Goal: Navigation & Orientation: Find specific page/section

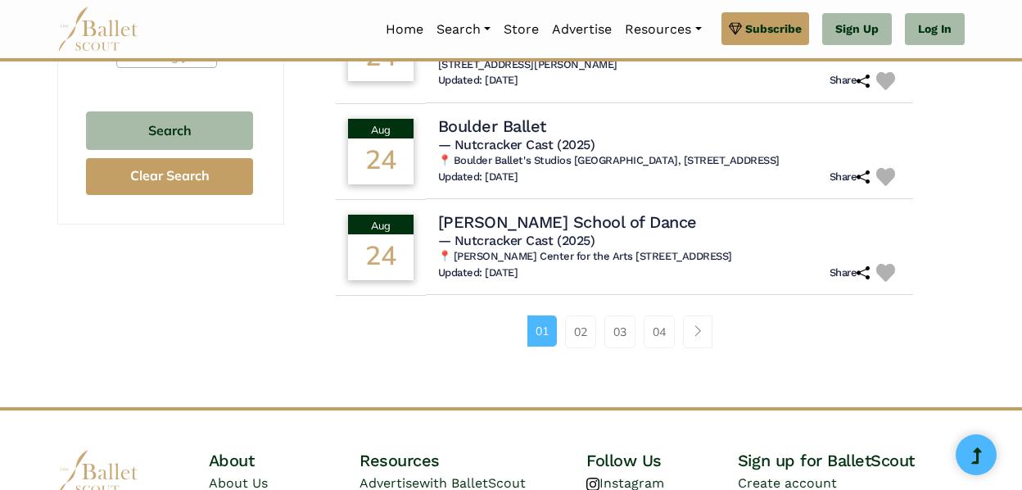
scroll to position [1146, 0]
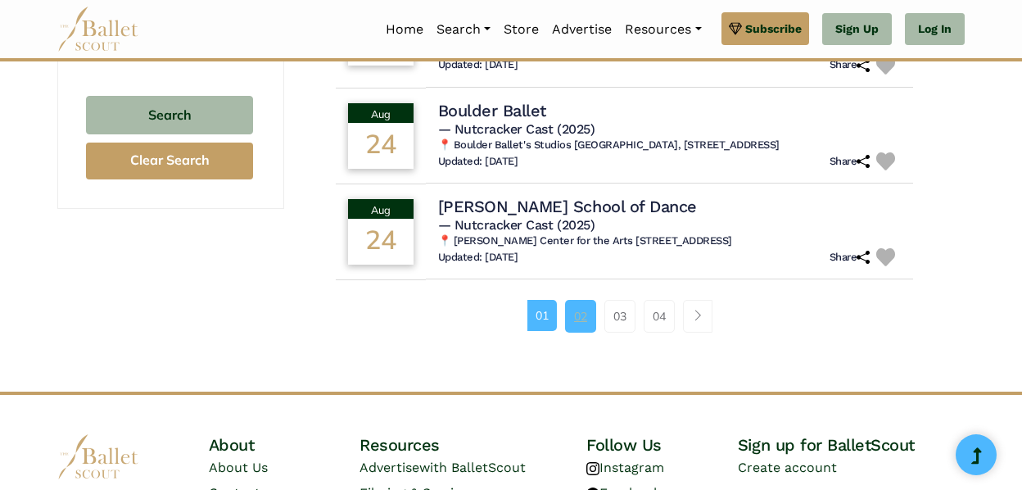
click at [590, 323] on link "02" at bounding box center [580, 316] width 31 height 33
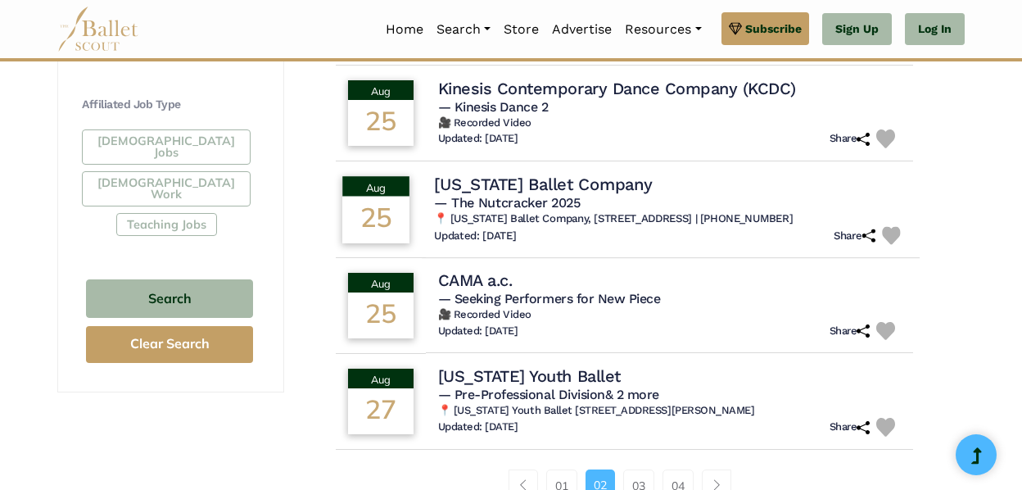
scroll to position [1146, 0]
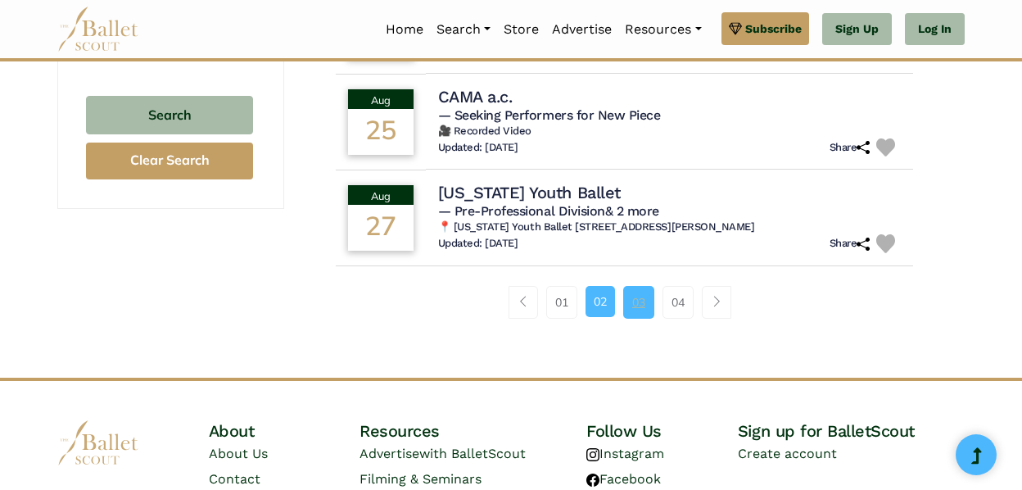
click at [641, 305] on link "03" at bounding box center [638, 302] width 31 height 33
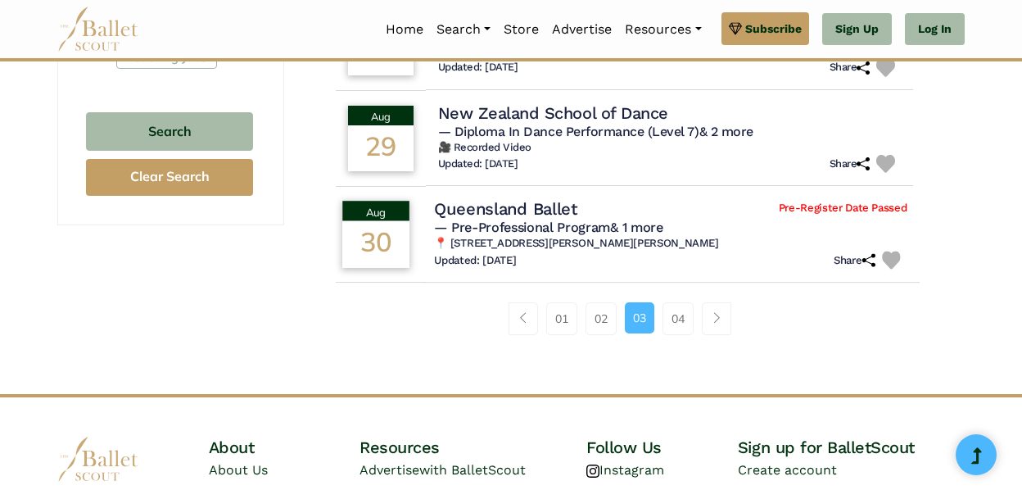
scroll to position [1228, 0]
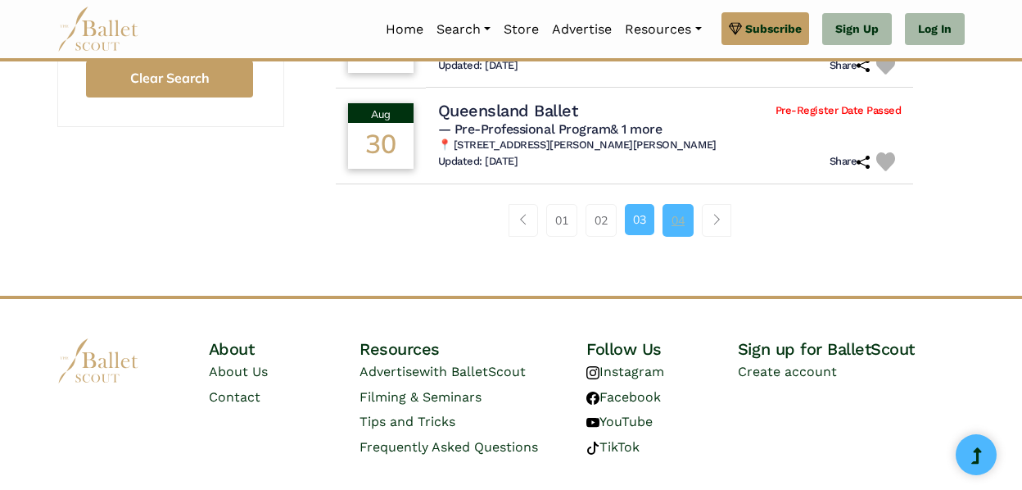
click at [678, 237] on link "04" at bounding box center [677, 220] width 31 height 33
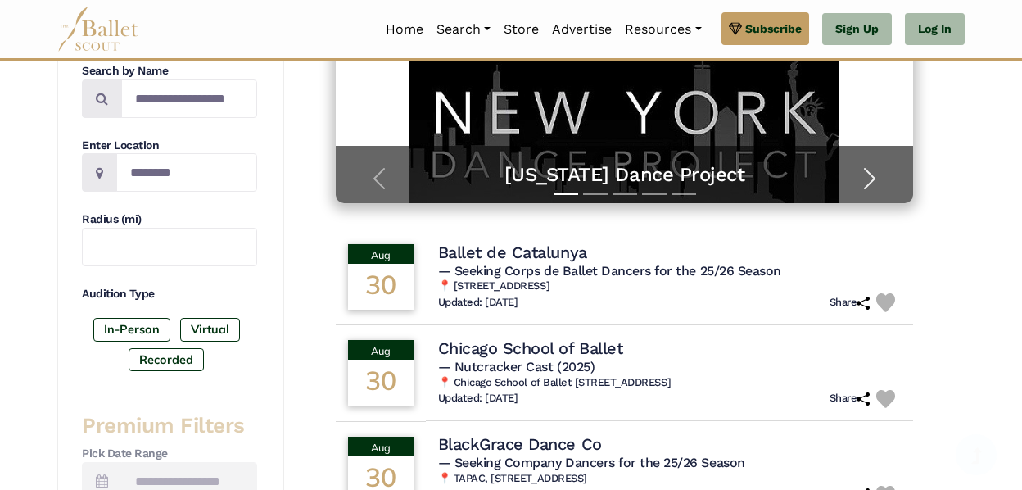
scroll to position [409, 0]
